Goal: Transaction & Acquisition: Purchase product/service

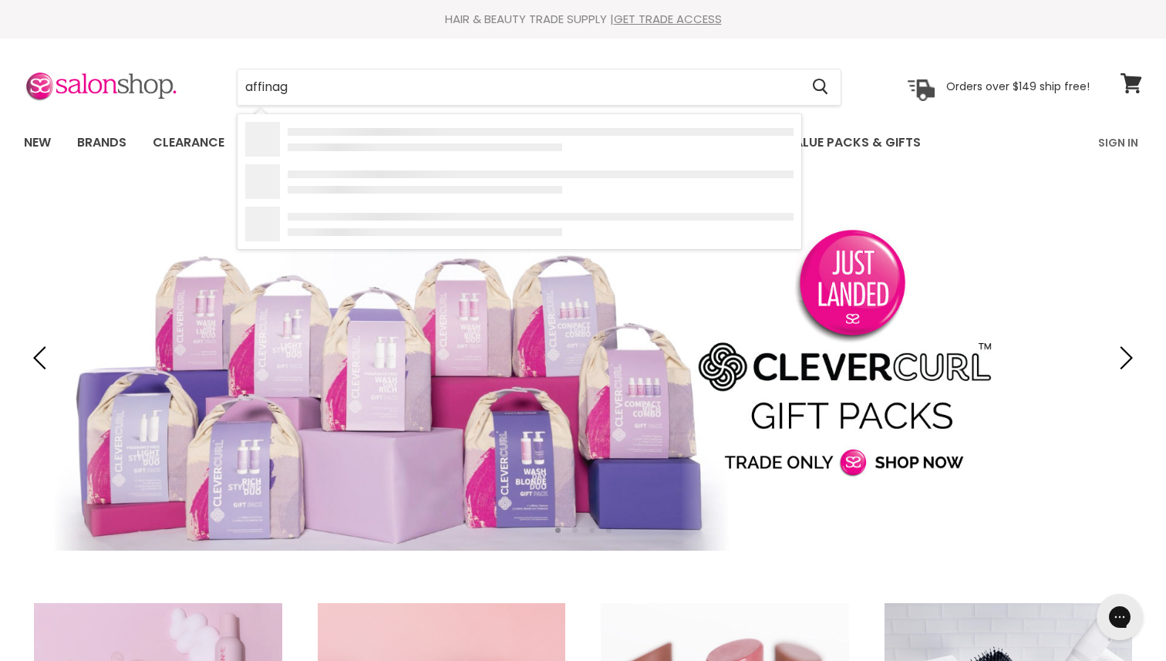
type input "affinage"
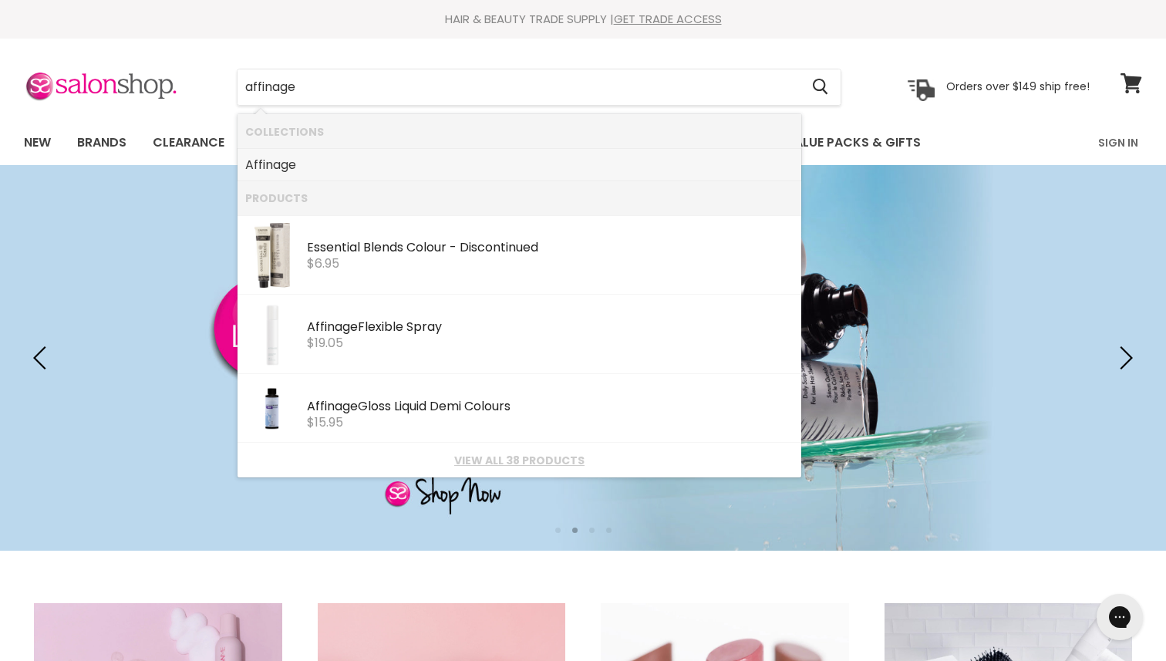
click at [307, 166] on link "Affinage" at bounding box center [519, 165] width 548 height 25
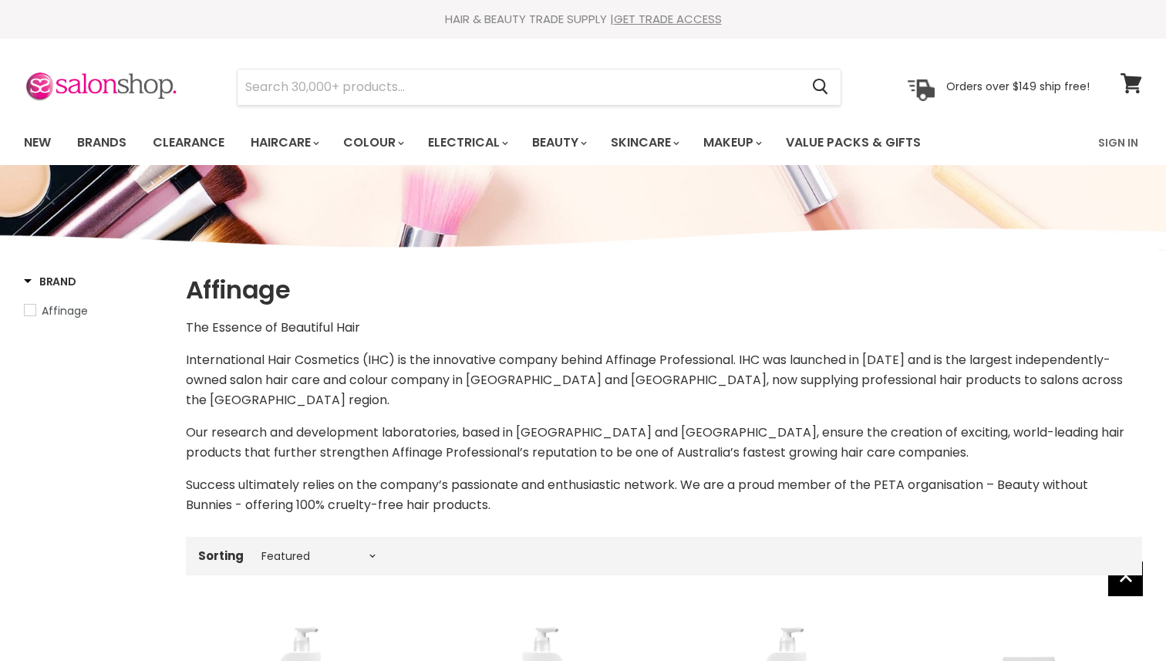
select select "manual"
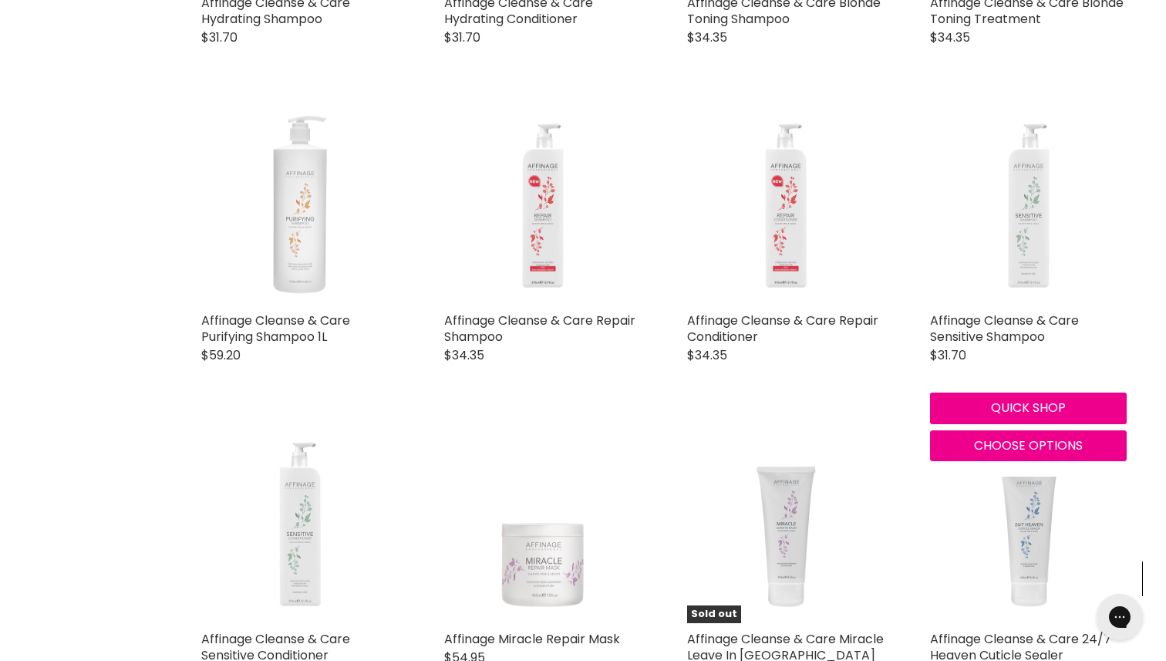
scroll to position [854, 0]
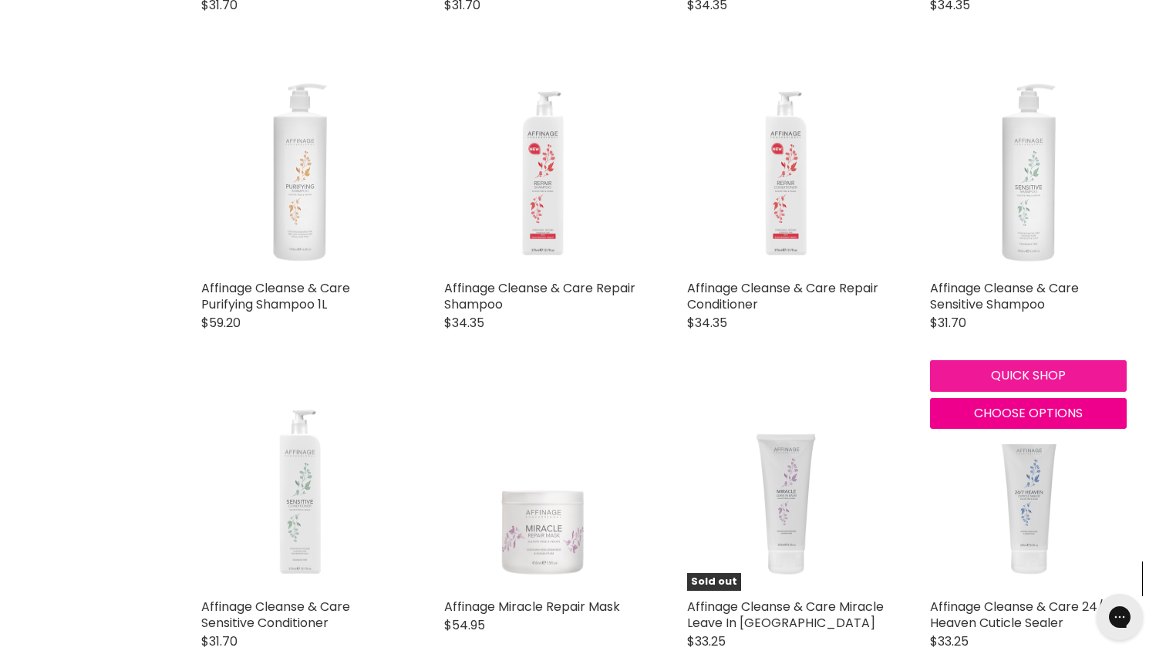
click at [994, 372] on button "Quick shop" at bounding box center [1028, 375] width 197 height 31
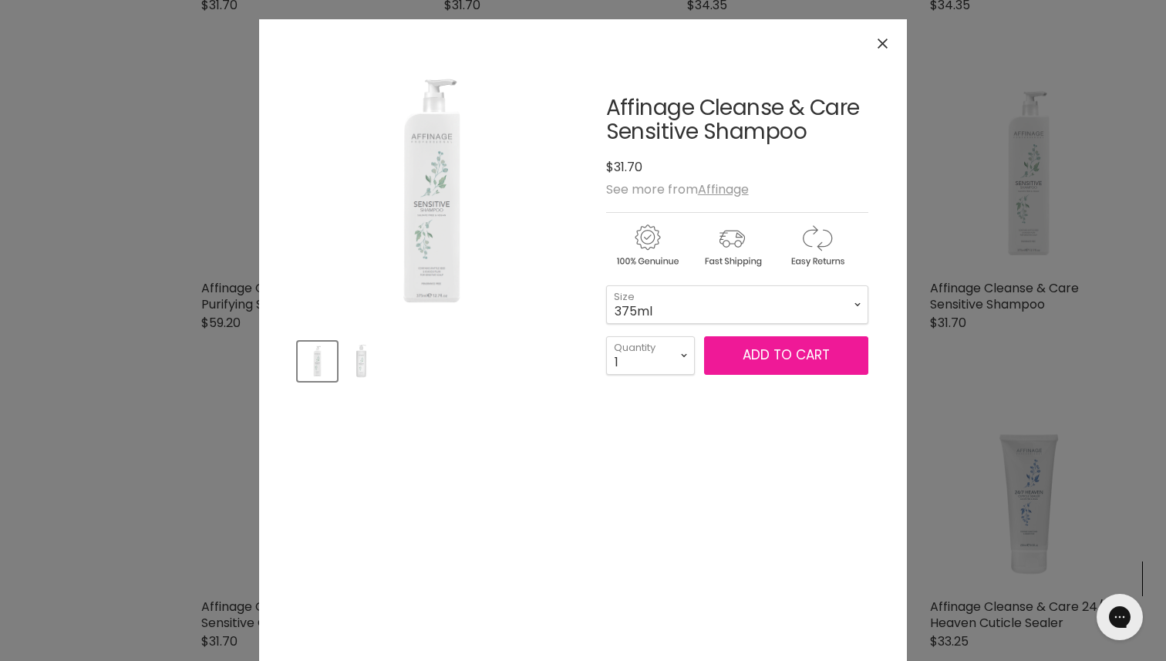
click at [772, 357] on span "Add to cart" at bounding box center [785, 354] width 87 height 19
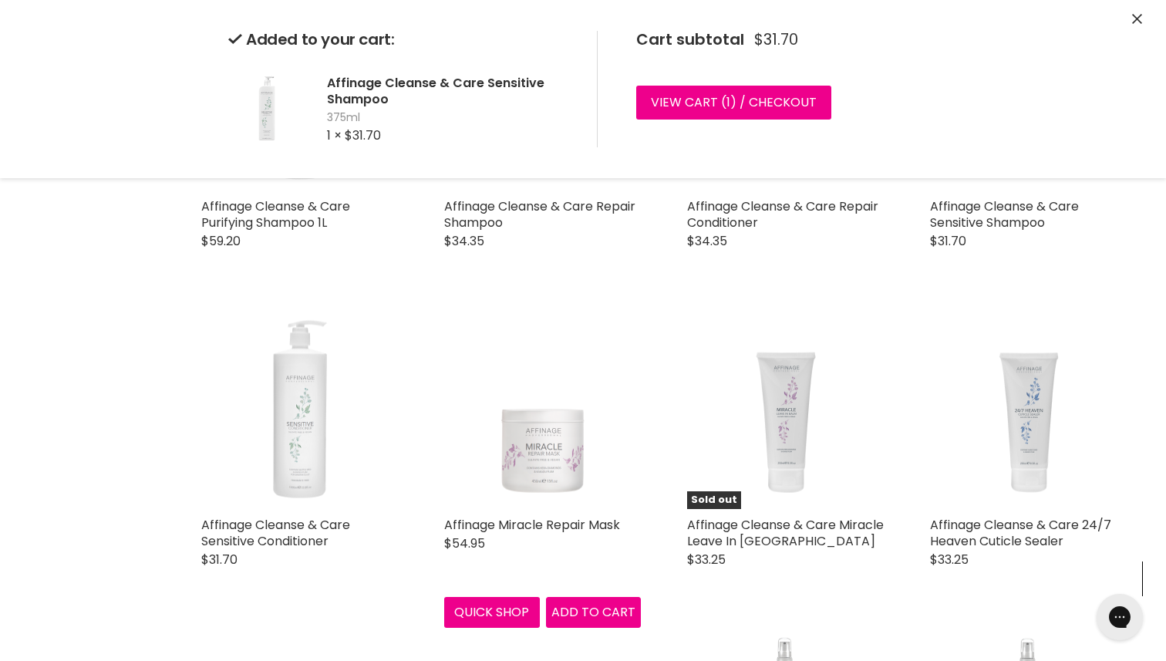
scroll to position [937, 0]
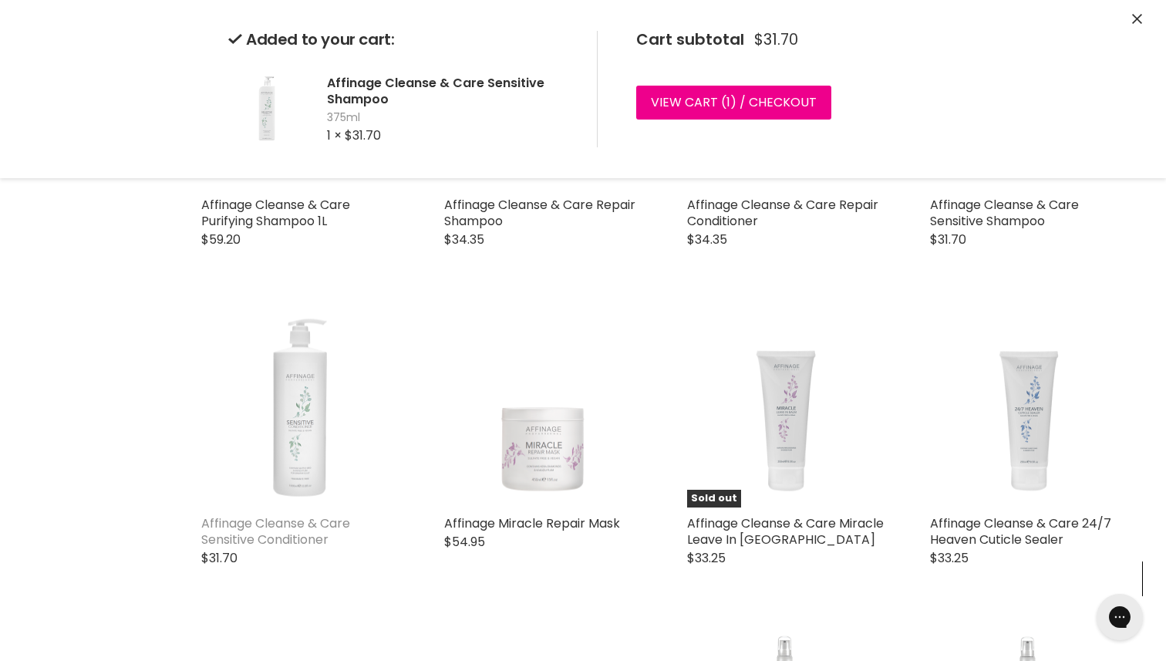
click at [256, 535] on link "Affinage Cleanse & Care Sensitive Conditioner" at bounding box center [275, 531] width 149 height 34
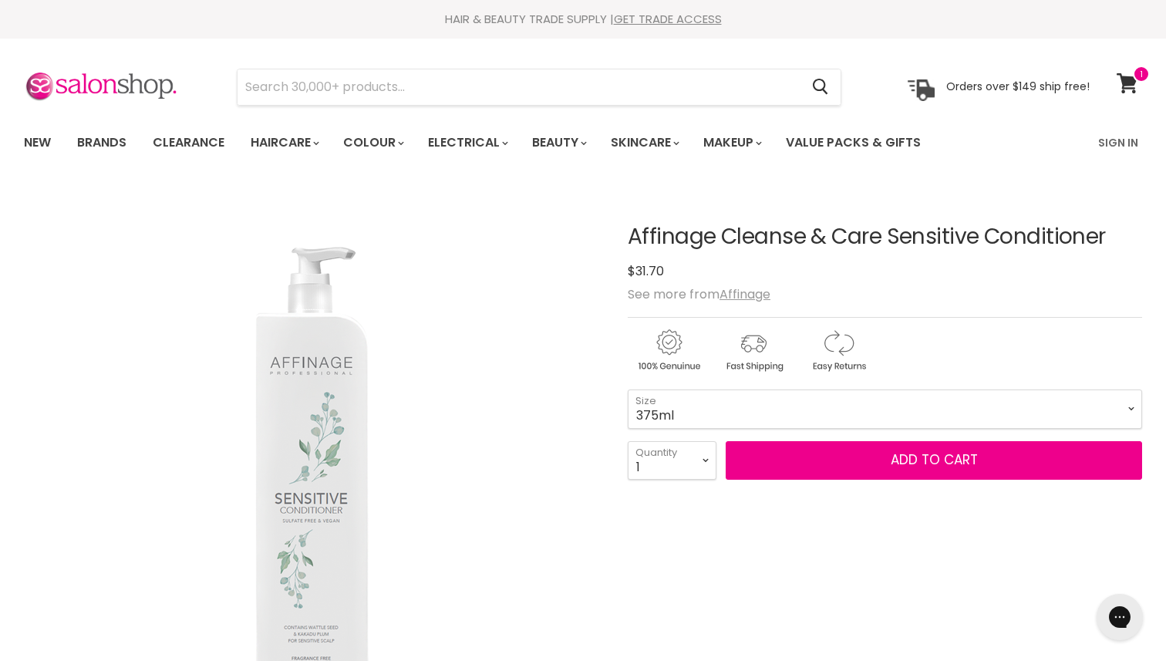
click at [689, 386] on div "Affinage Cleanse & Care Sensitive Conditioner No reviews $31.70 See more from A…" at bounding box center [884, 674] width 514 height 974
click at [689, 406] on select "375ml 1L" at bounding box center [884, 408] width 514 height 39
click at [627, 389] on select "375ml 1L" at bounding box center [884, 408] width 514 height 39
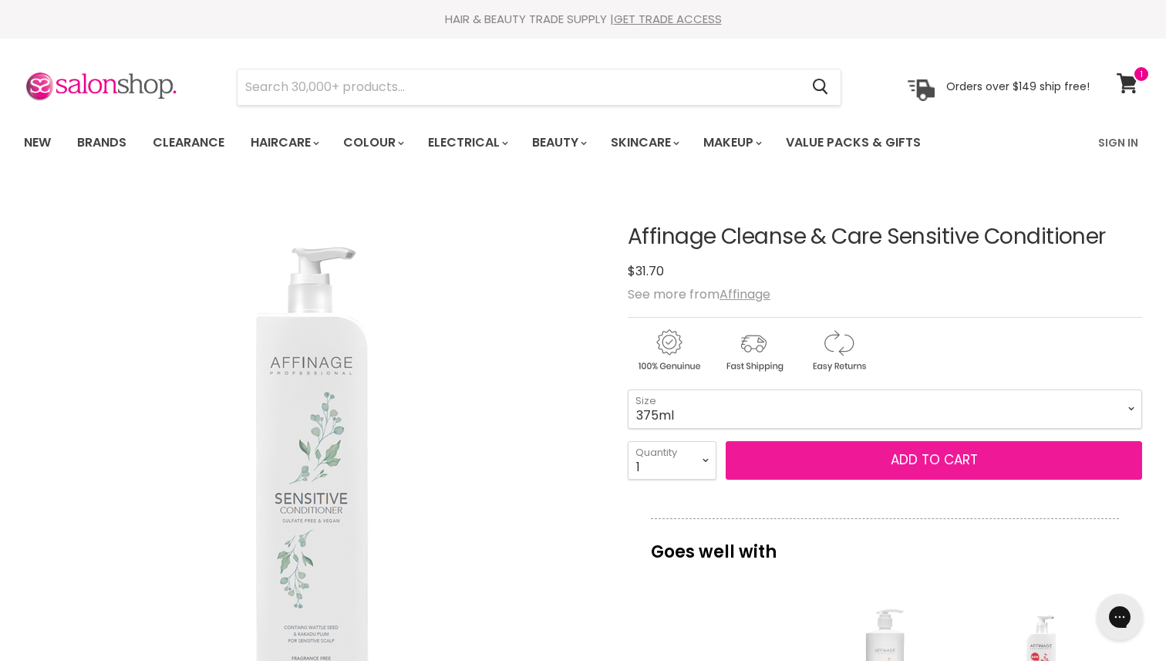
click at [835, 456] on button "Add to cart" at bounding box center [933, 460] width 416 height 39
click at [835, 463] on button "Add to cart" at bounding box center [933, 460] width 416 height 39
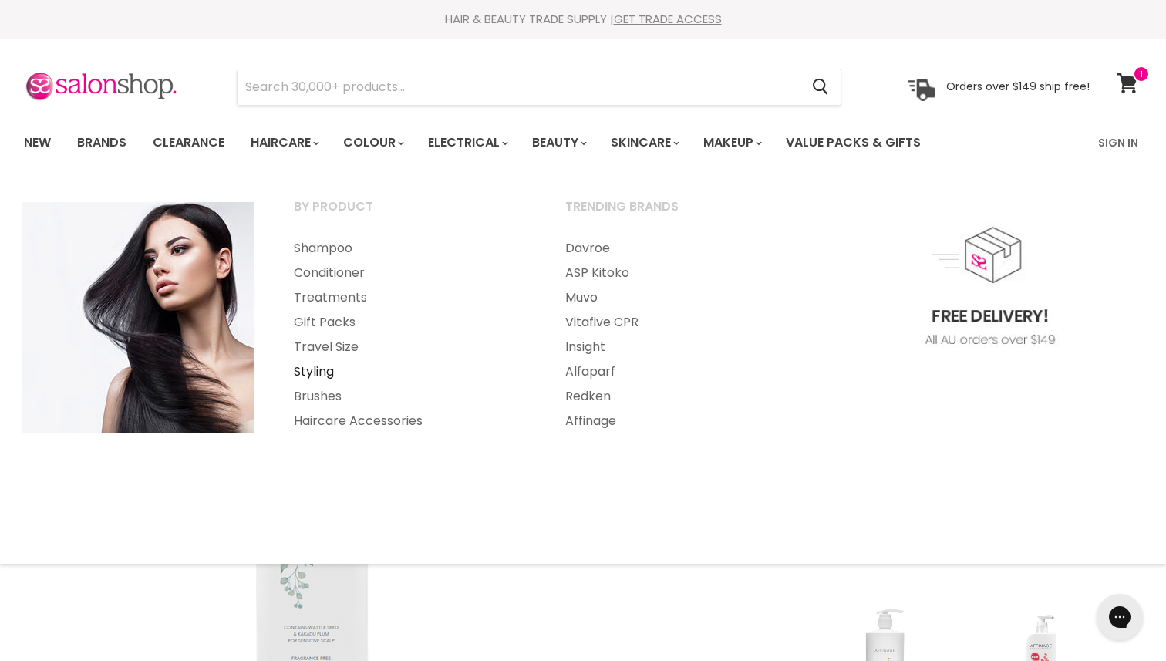
click at [315, 373] on link "Styling" at bounding box center [408, 371] width 268 height 25
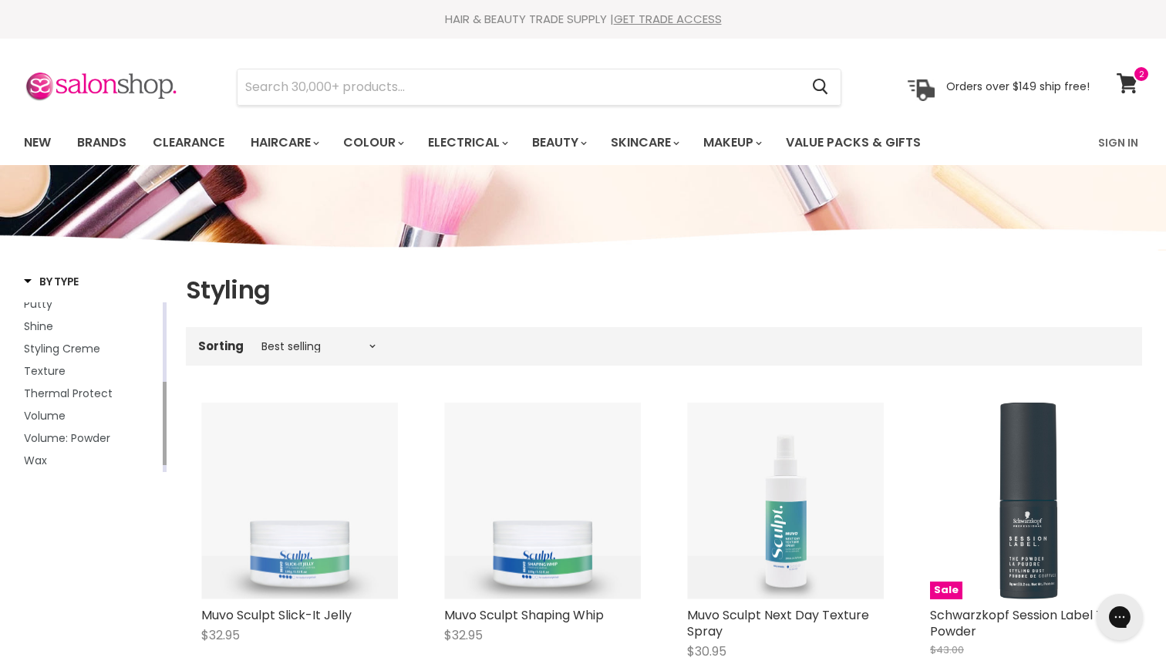
scroll to position [33, 0]
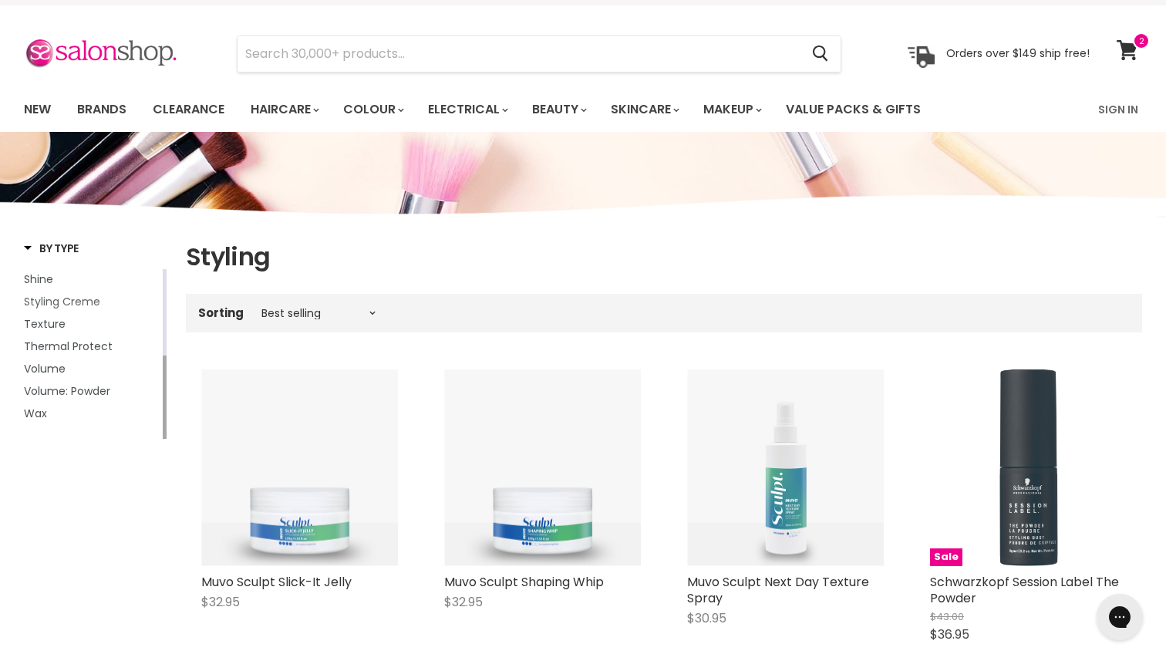
click at [71, 304] on span "Styling Creme" at bounding box center [62, 301] width 76 height 15
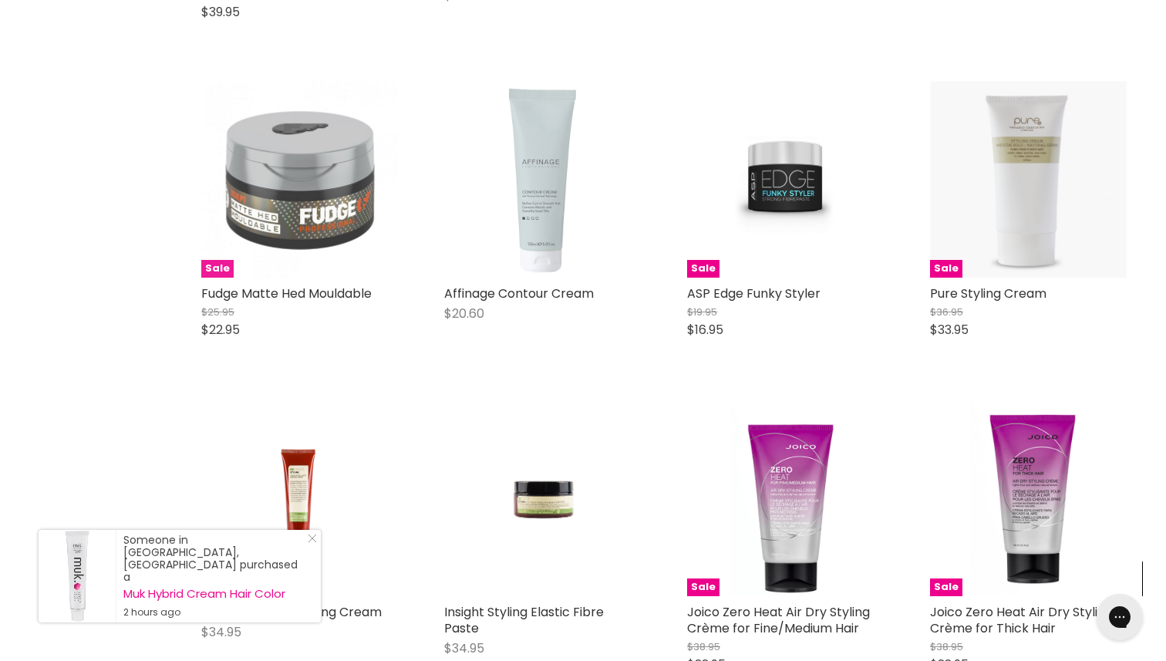
scroll to position [3996, 0]
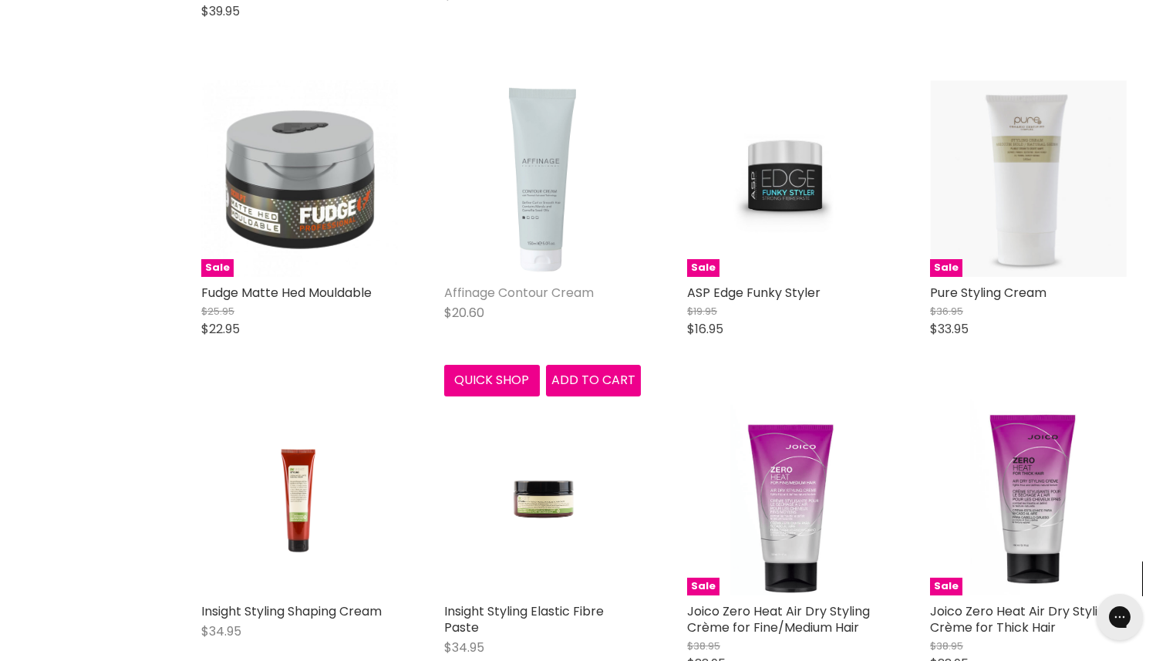
click at [536, 284] on link "Affinage Contour Cream" at bounding box center [519, 293] width 150 height 18
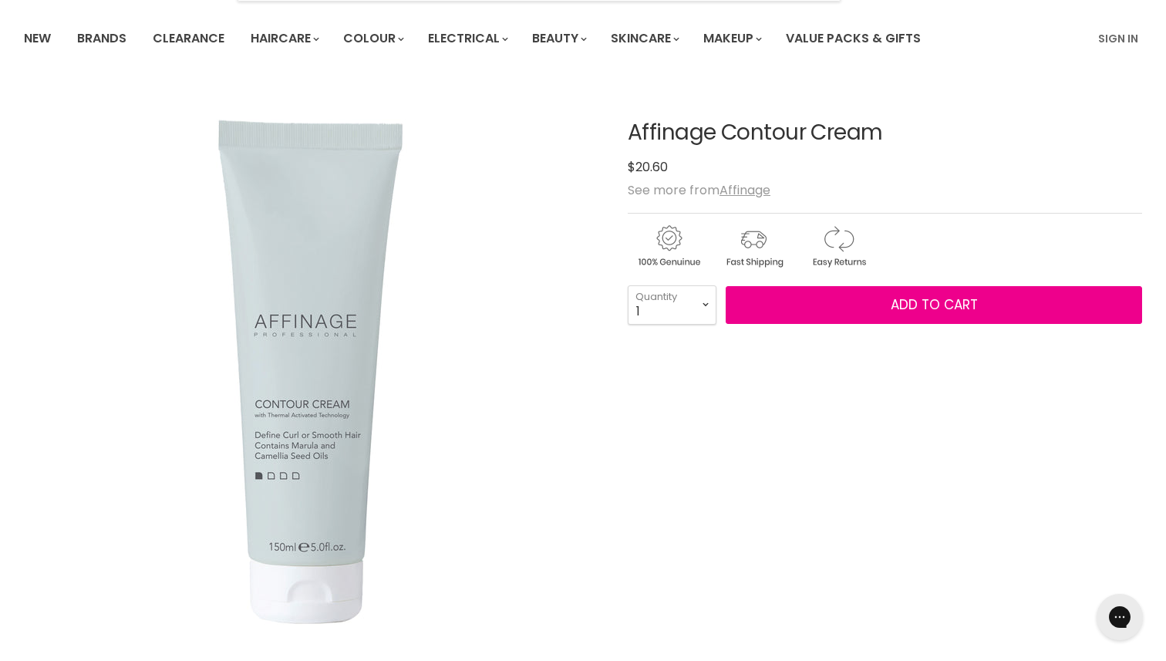
scroll to position [106, 0]
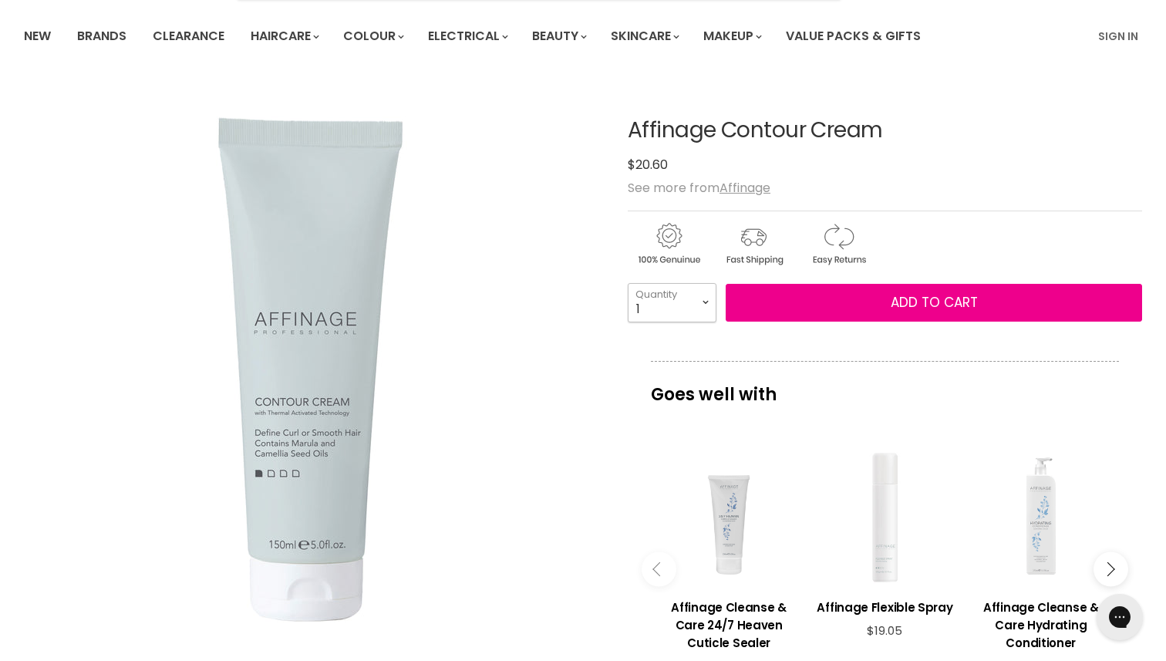
click at [702, 295] on select "1 2 3 4 5 6 7 8 9 10+" at bounding box center [671, 302] width 89 height 39
select select "2"
click at [627, 283] on select "1 2 3 4 5 6 7 8 9 10+" at bounding box center [671, 302] width 89 height 39
type input "2"
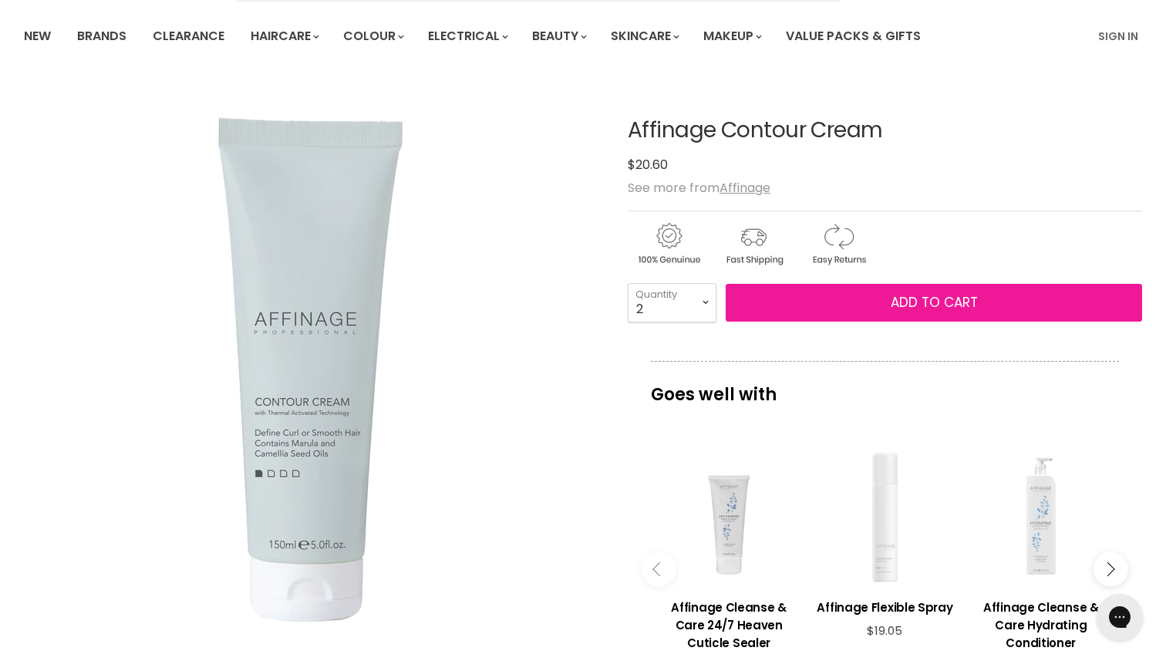
click at [858, 302] on button "Add to cart" at bounding box center [933, 303] width 416 height 39
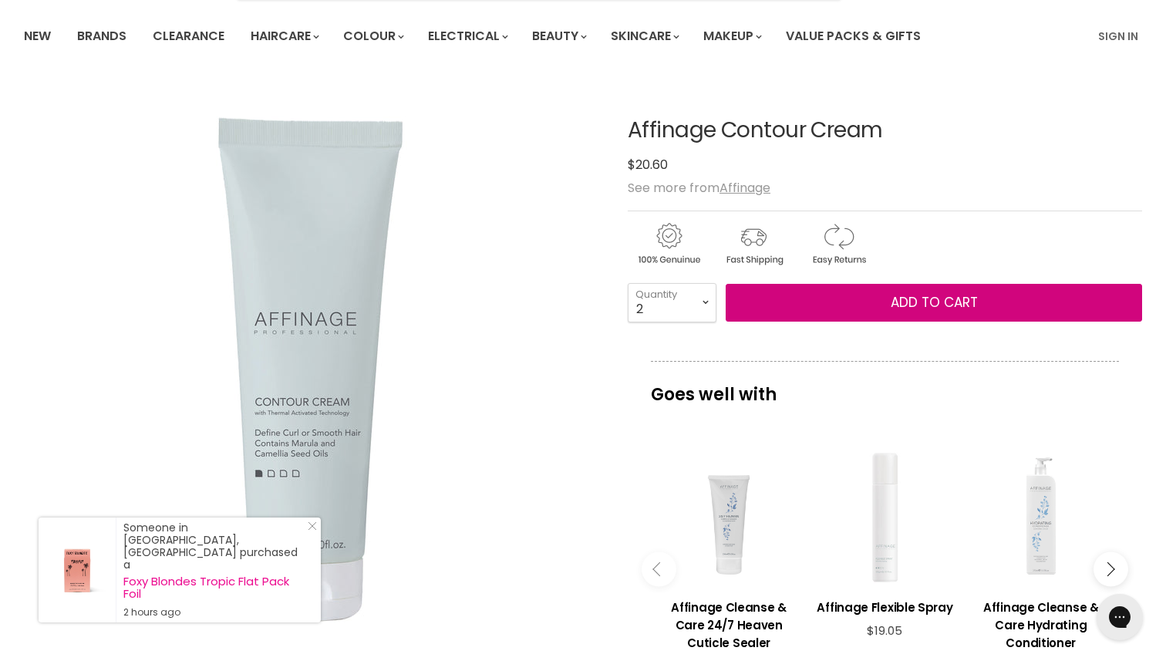
scroll to position [0, 0]
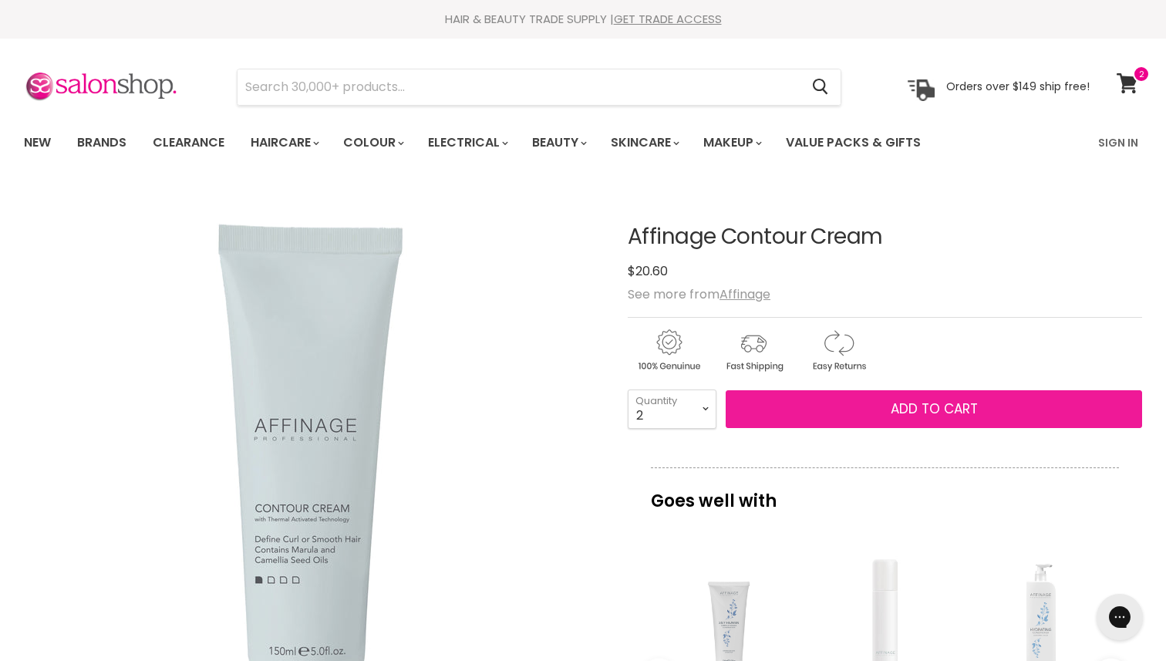
click at [806, 420] on button "Add to cart" at bounding box center [933, 409] width 416 height 39
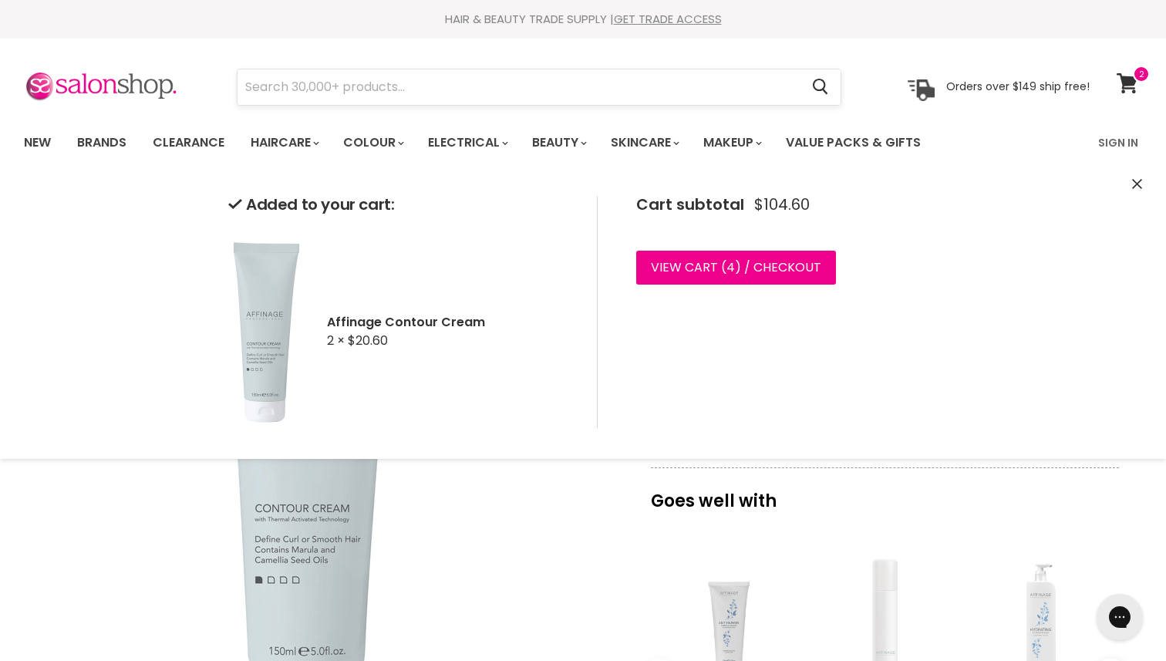
click at [278, 83] on input "Search" at bounding box center [518, 86] width 562 height 35
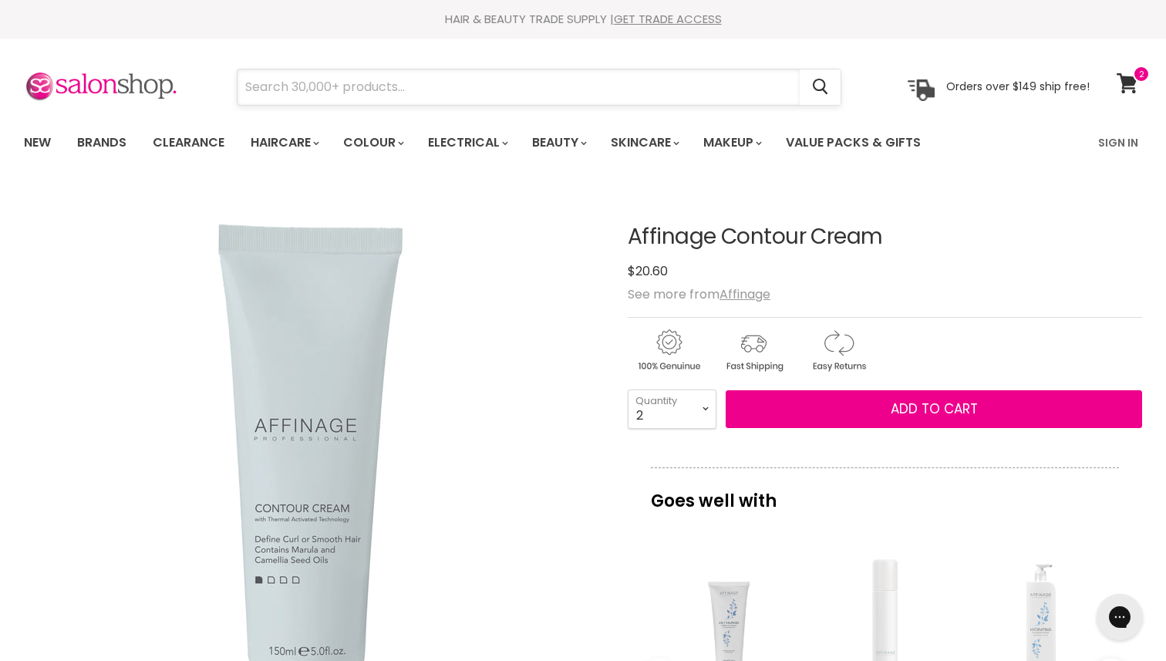
click at [277, 83] on input "Search" at bounding box center [518, 86] width 562 height 35
type input "pure"
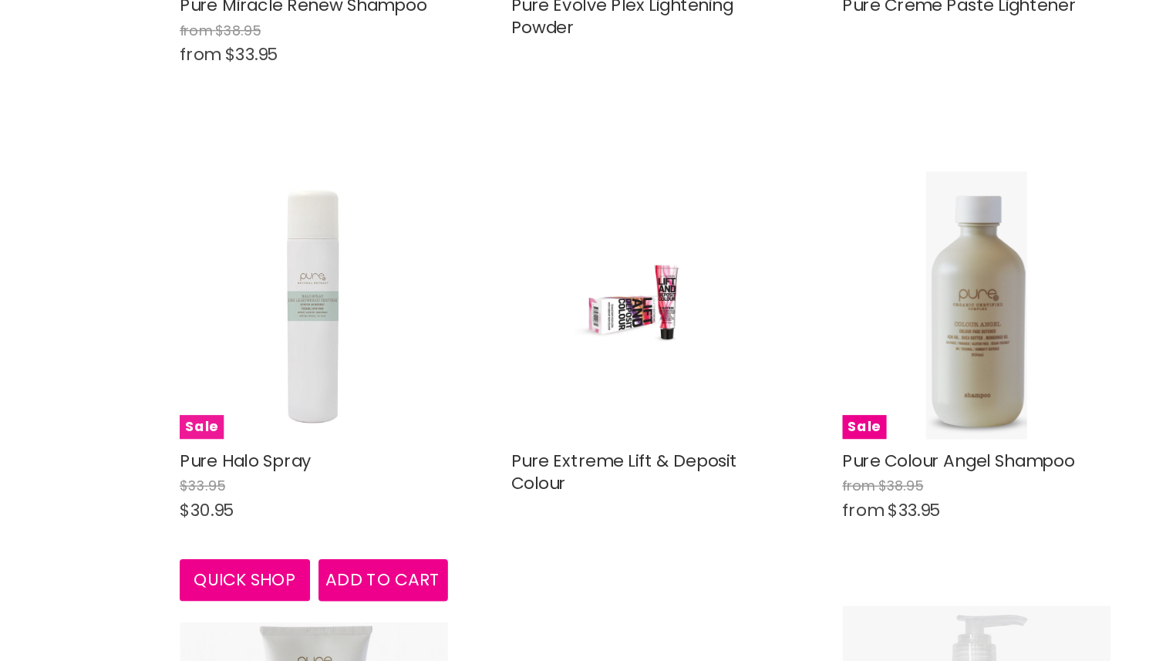
scroll to position [1352, 0]
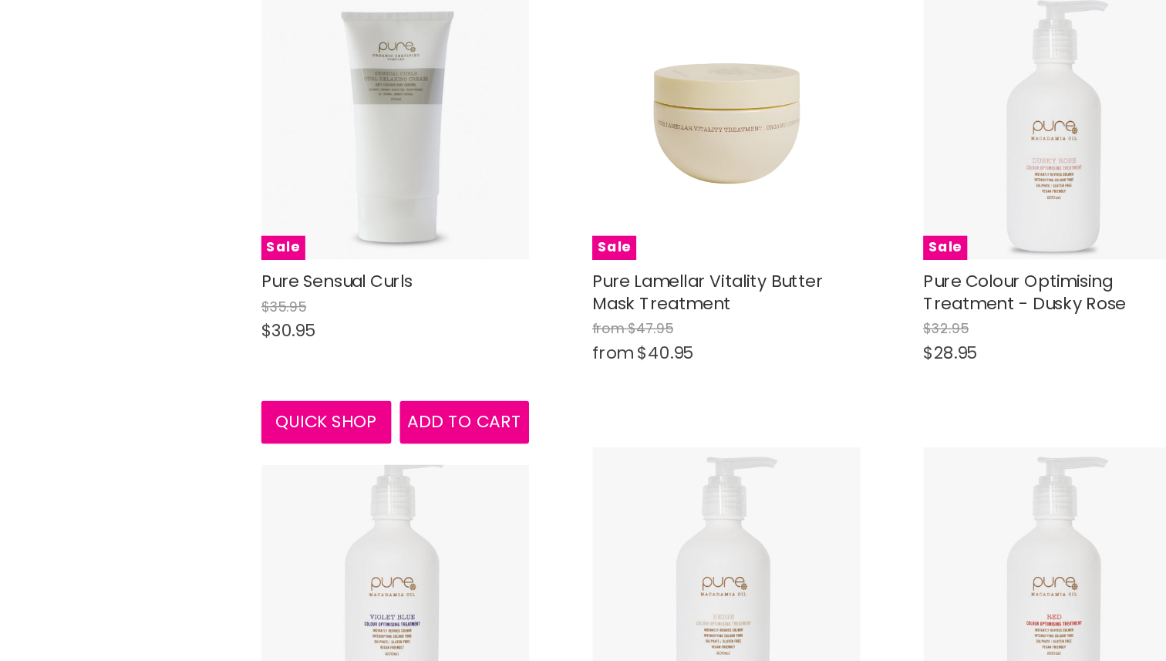
scroll to position [1816, 0]
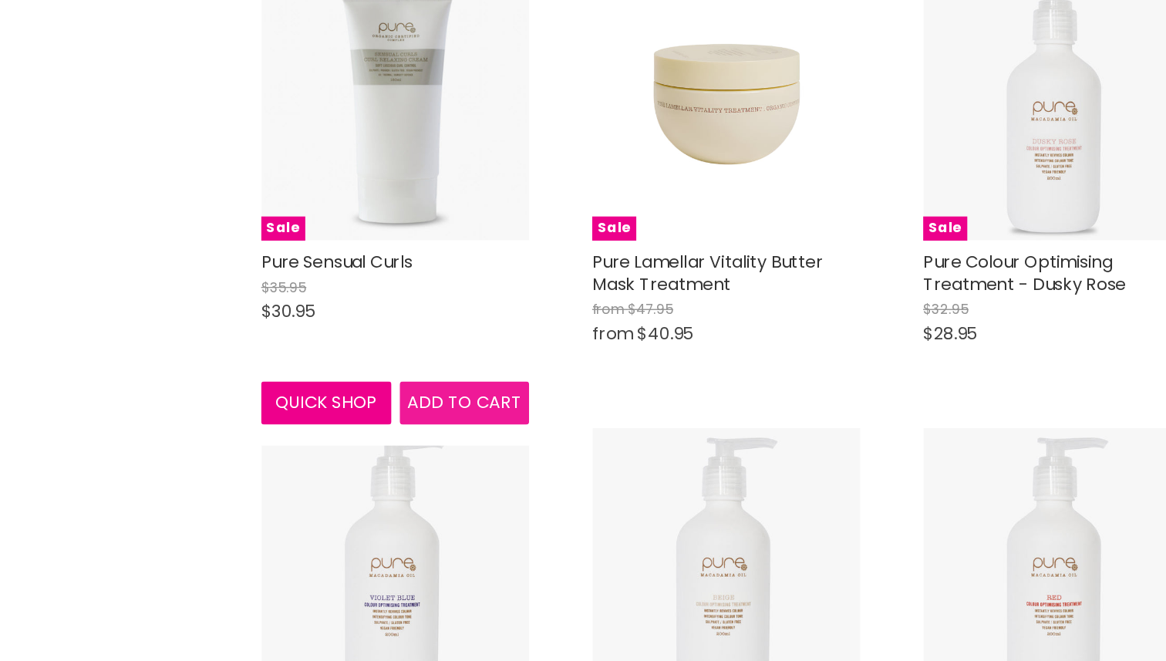
click at [359, 479] on span "Add to cart" at bounding box center [350, 471] width 84 height 18
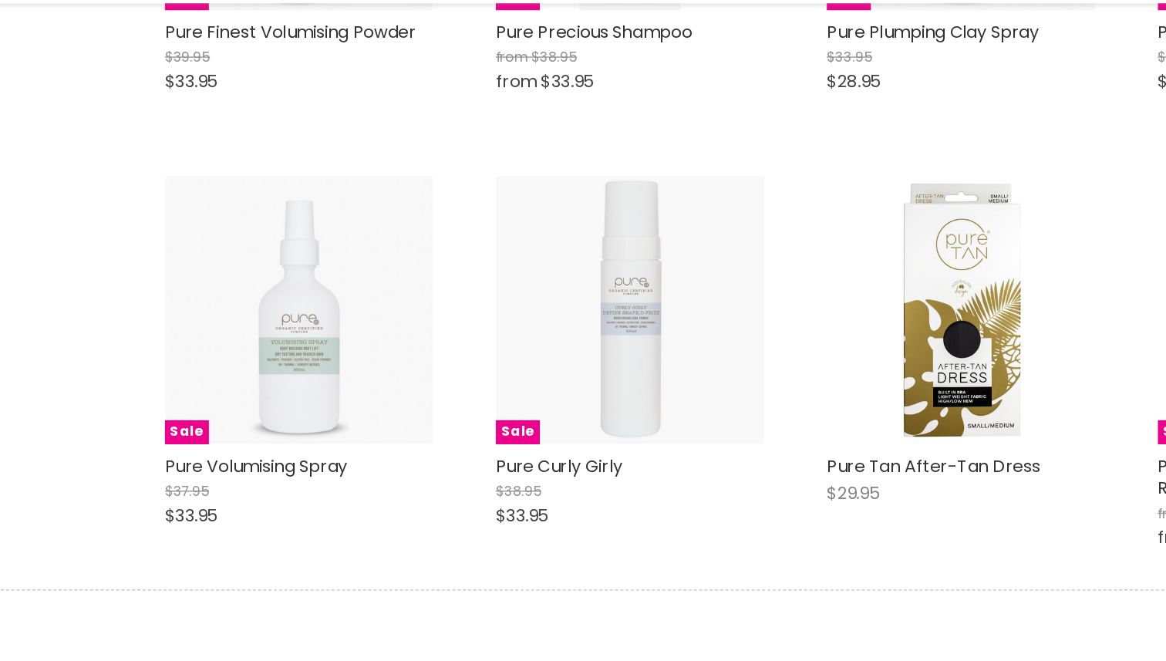
scroll to position [3662, 0]
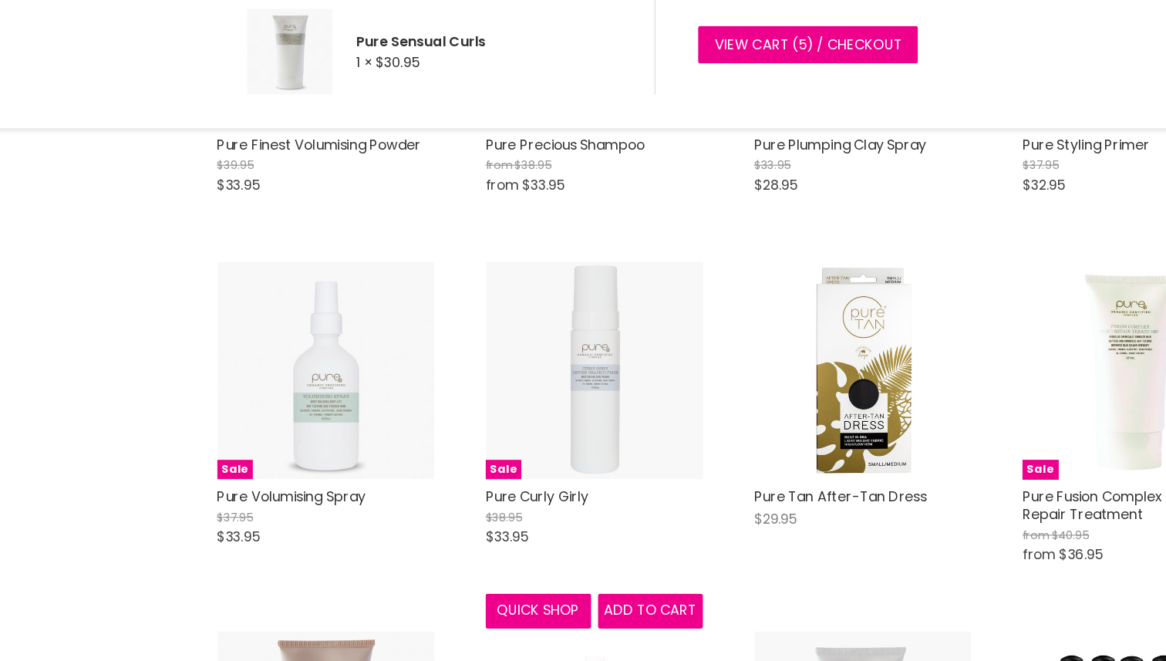
scroll to position [3661, 0]
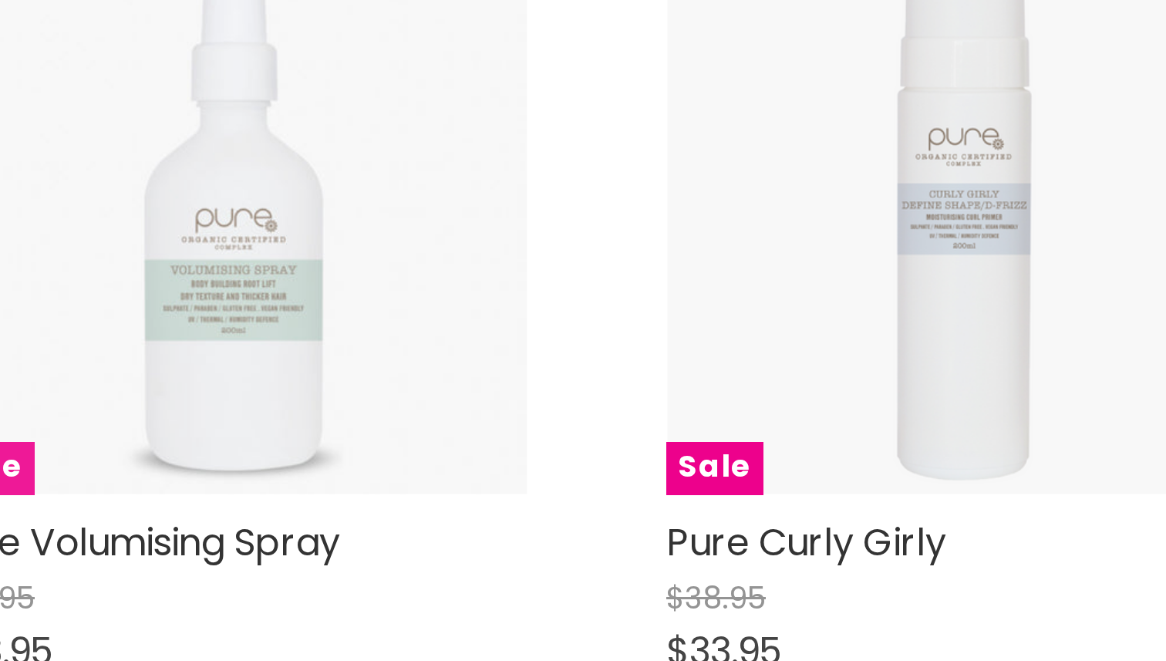
click at [301, 452] on img "Main content" at bounding box center [299, 397] width 197 height 197
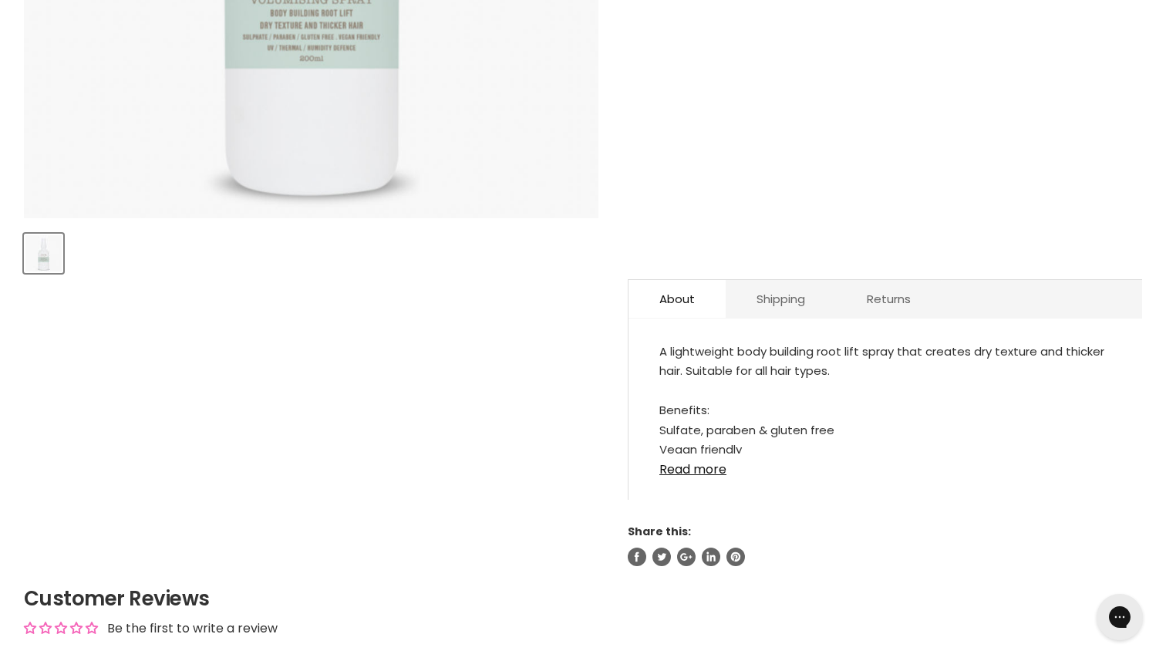
scroll to position [557, 0]
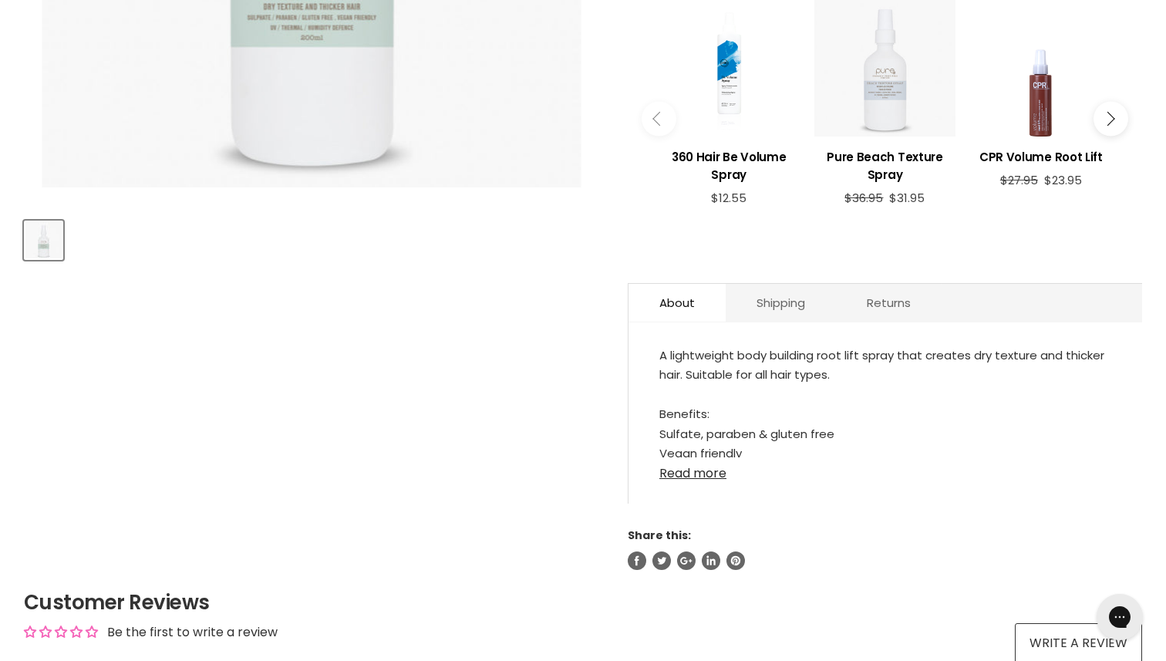
click at [685, 470] on link "Read more" at bounding box center [885, 468] width 452 height 23
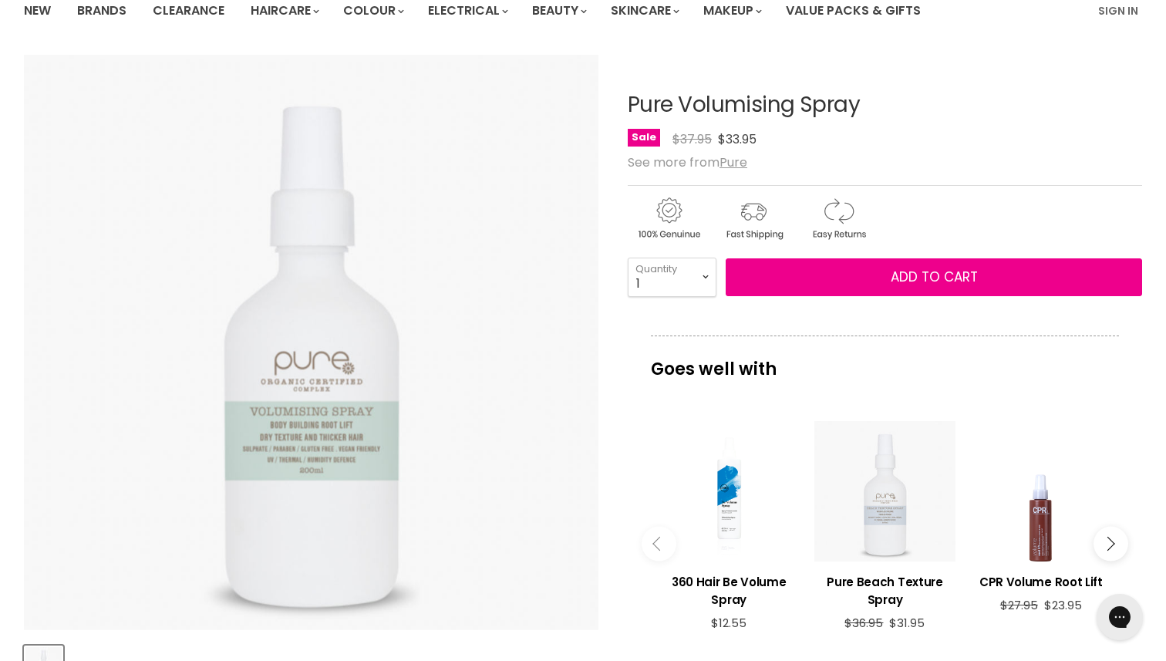
scroll to position [128, 0]
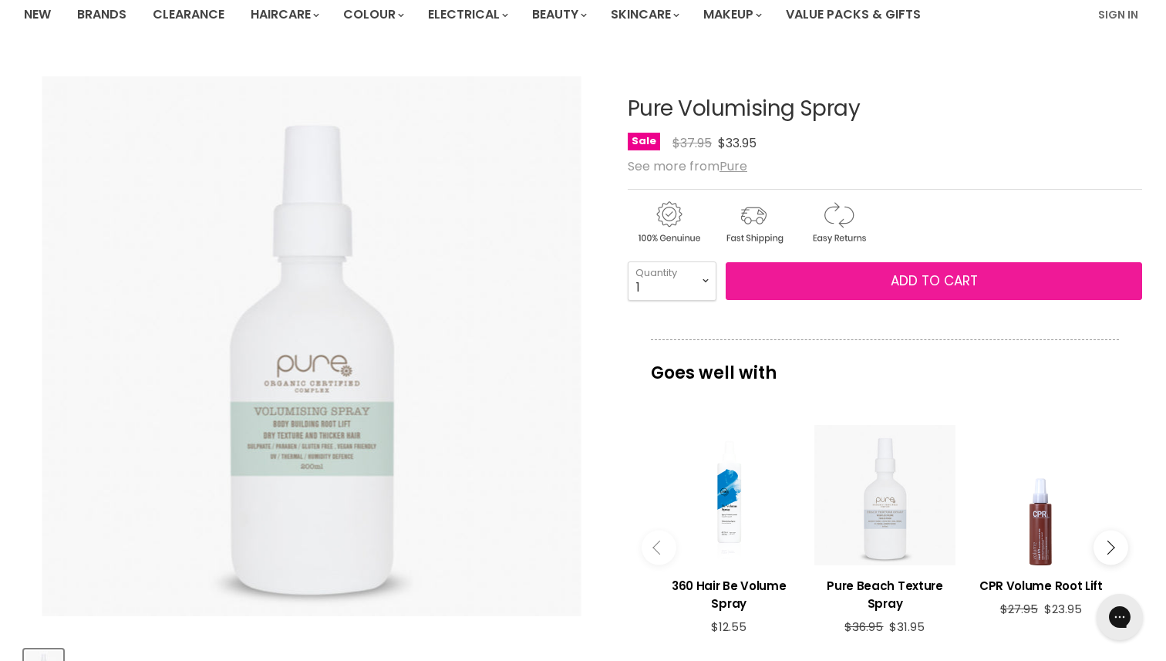
click at [847, 283] on button "Add to cart" at bounding box center [933, 281] width 416 height 39
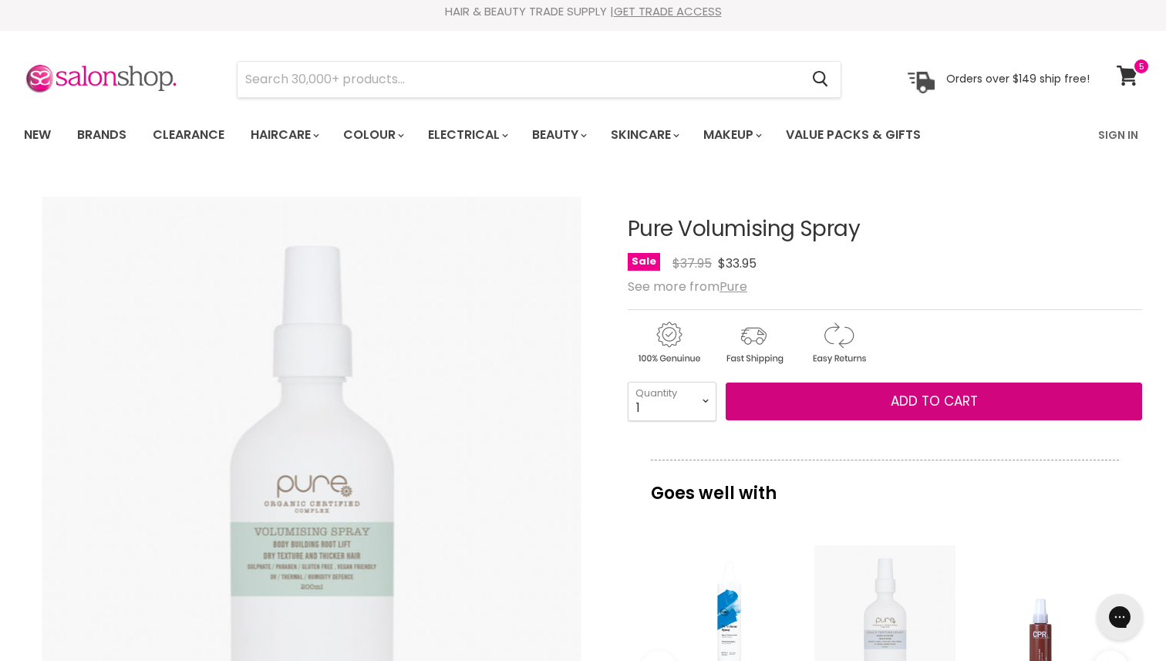
scroll to position [0, 0]
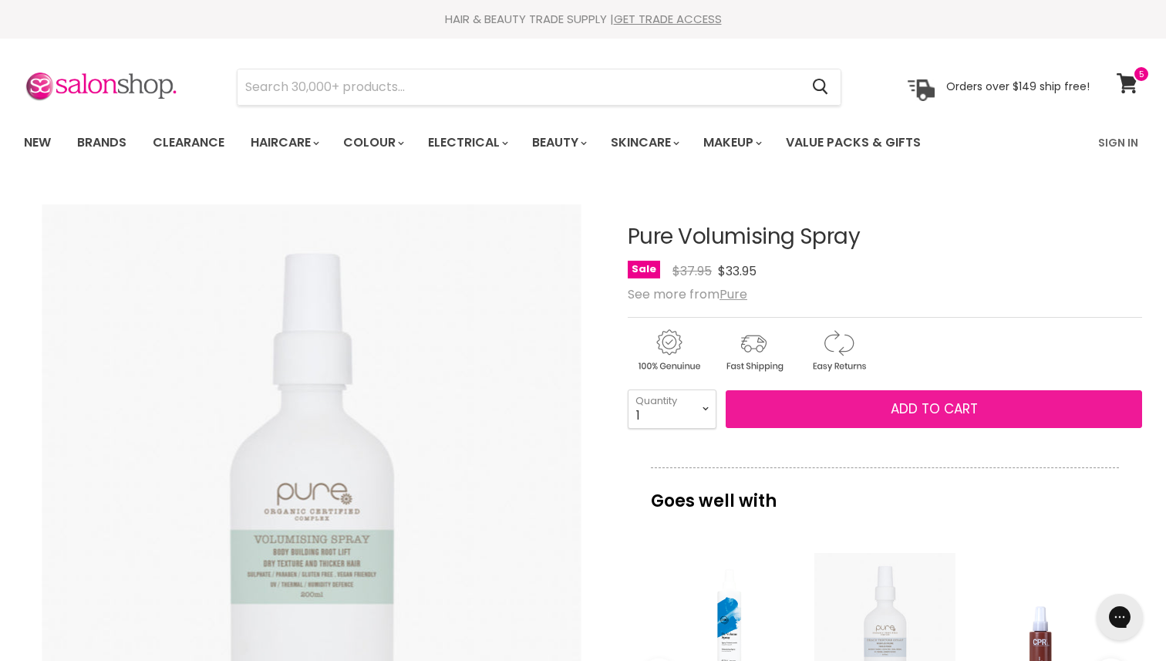
click at [834, 415] on button "Add to cart" at bounding box center [933, 409] width 416 height 39
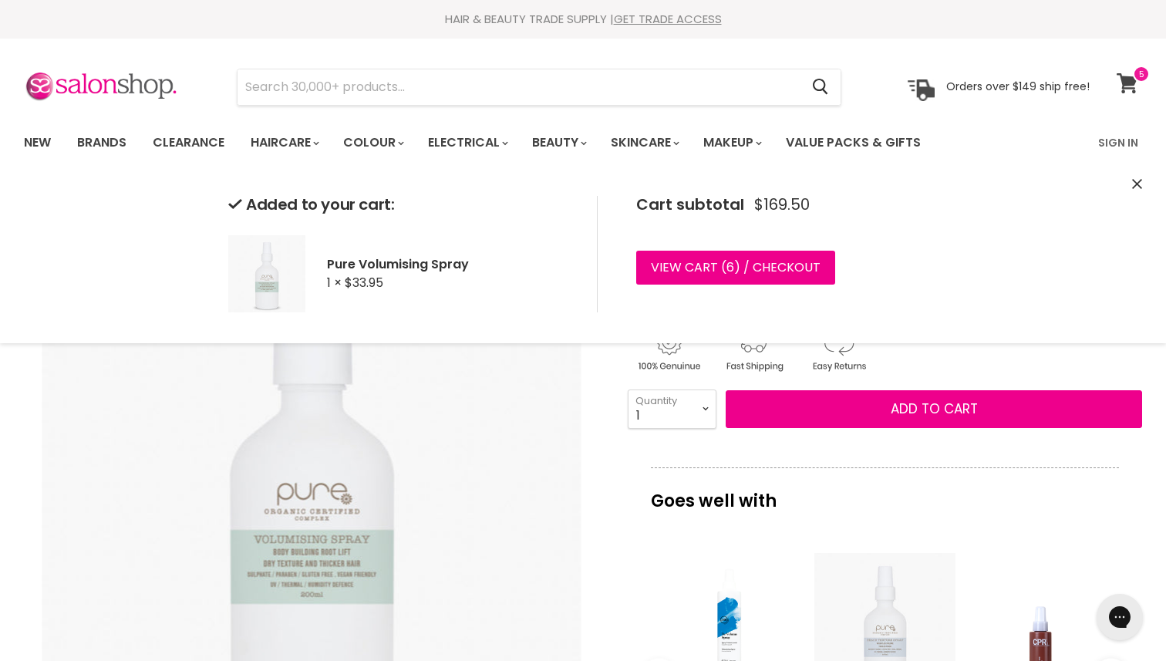
click at [1126, 77] on icon at bounding box center [1126, 83] width 21 height 20
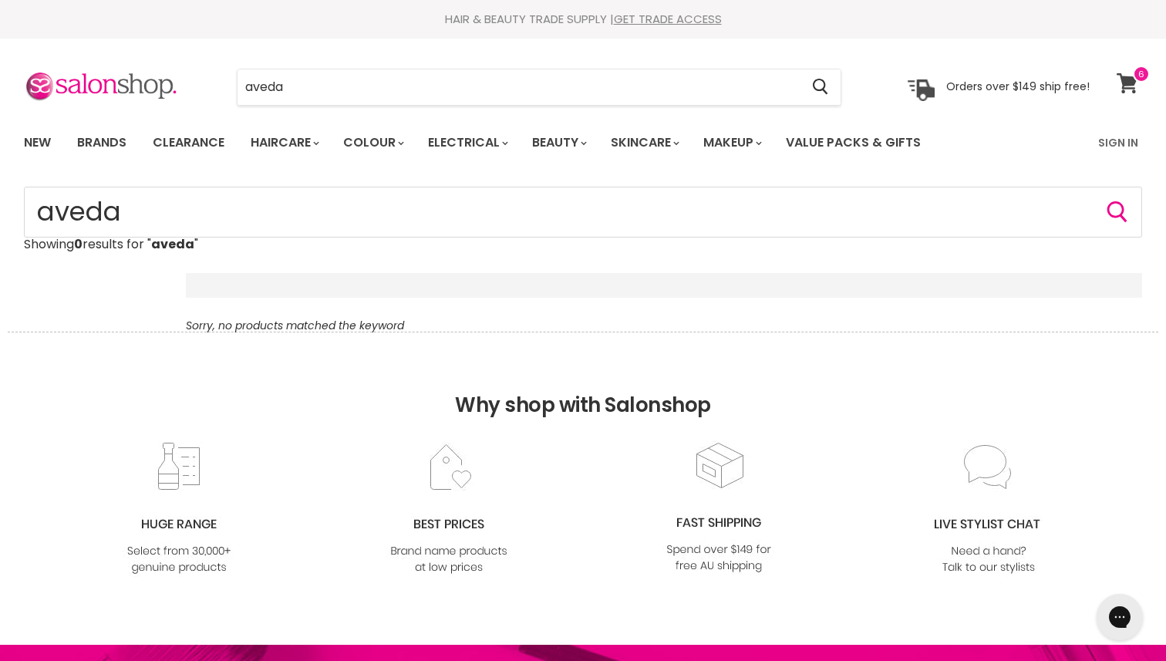
click at [1125, 76] on icon at bounding box center [1126, 83] width 21 height 20
